Goal: Information Seeking & Learning: Learn about a topic

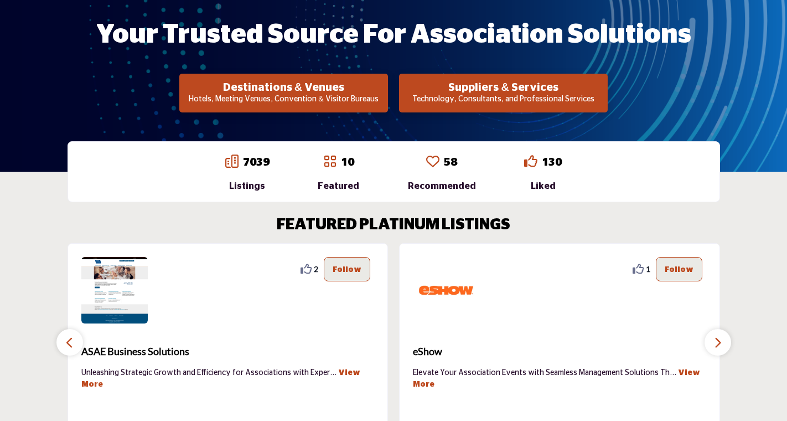
scroll to position [236, 0]
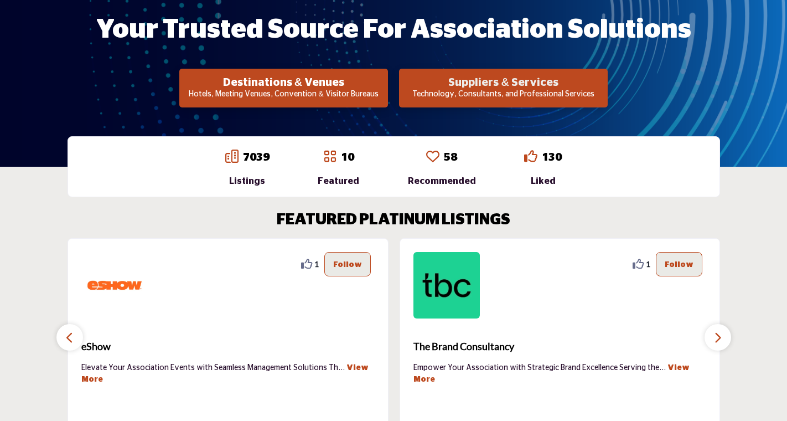
click at [486, 82] on h2 "Suppliers & Services" at bounding box center [503, 82] width 202 height 13
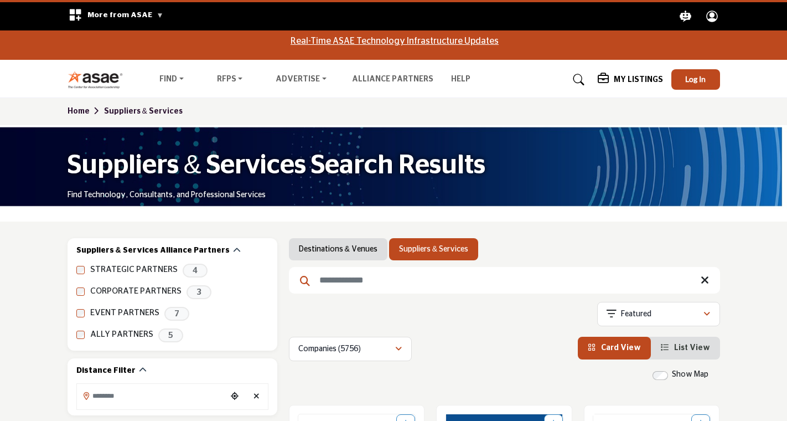
click at [385, 284] on input "Search Keyword" at bounding box center [504, 280] width 431 height 27
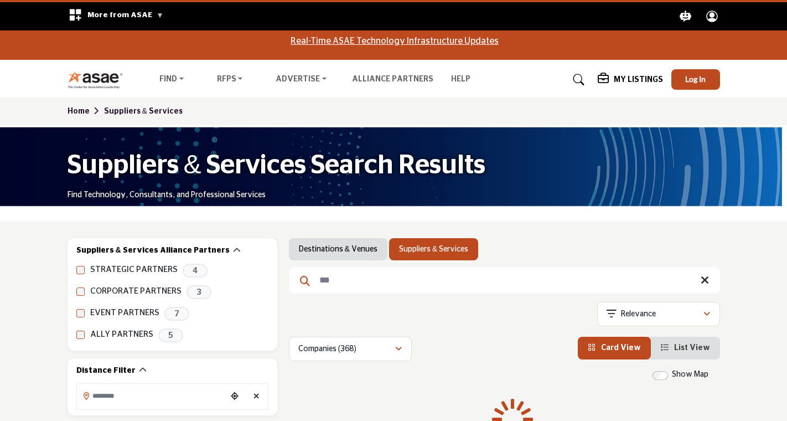
type input "****"
